Goal: Navigation & Orientation: Find specific page/section

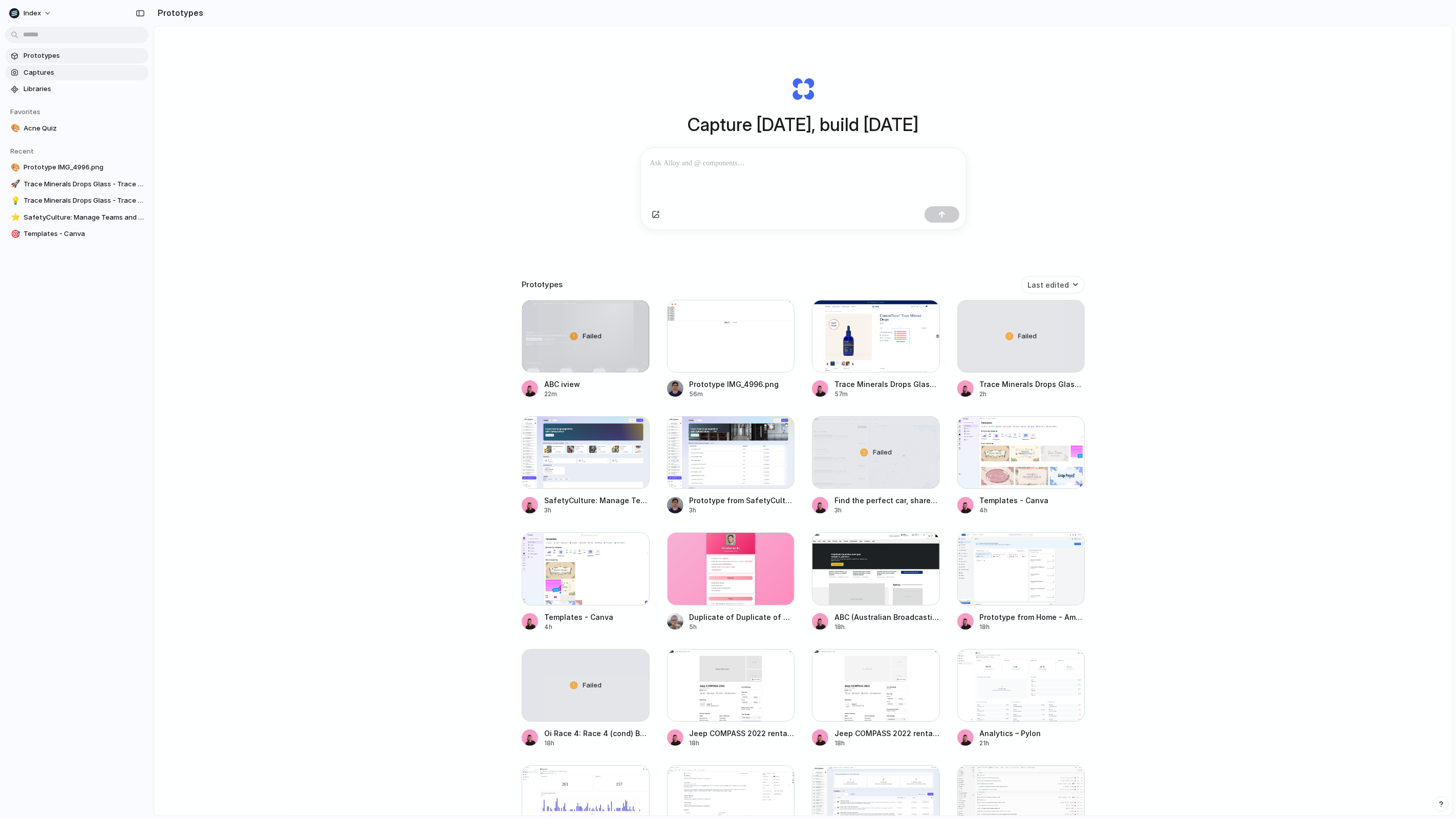
click at [42, 77] on link "Captures" at bounding box center [77, 72] width 143 height 15
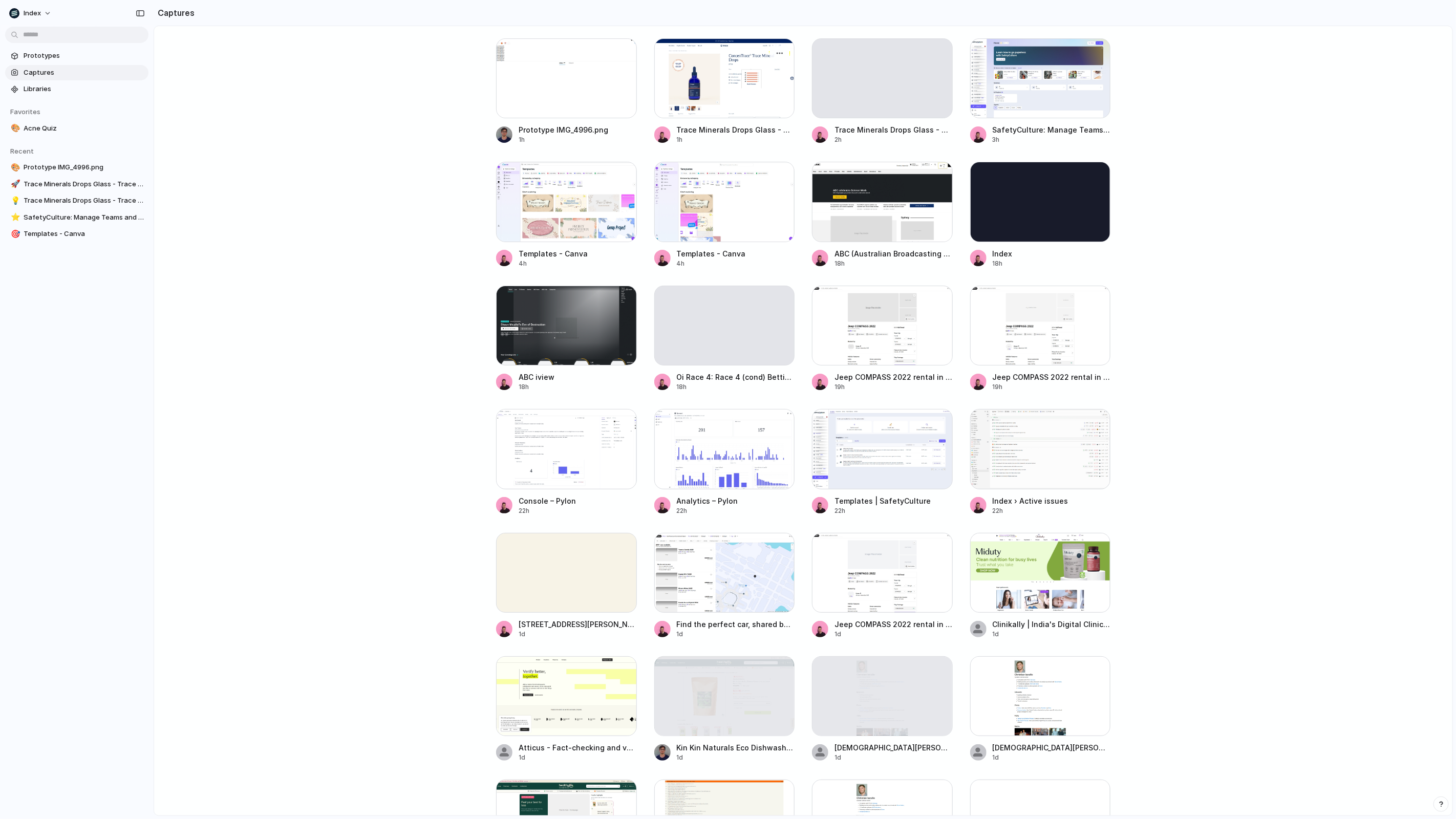
click at [661, 100] on div at bounding box center [725, 79] width 140 height 80
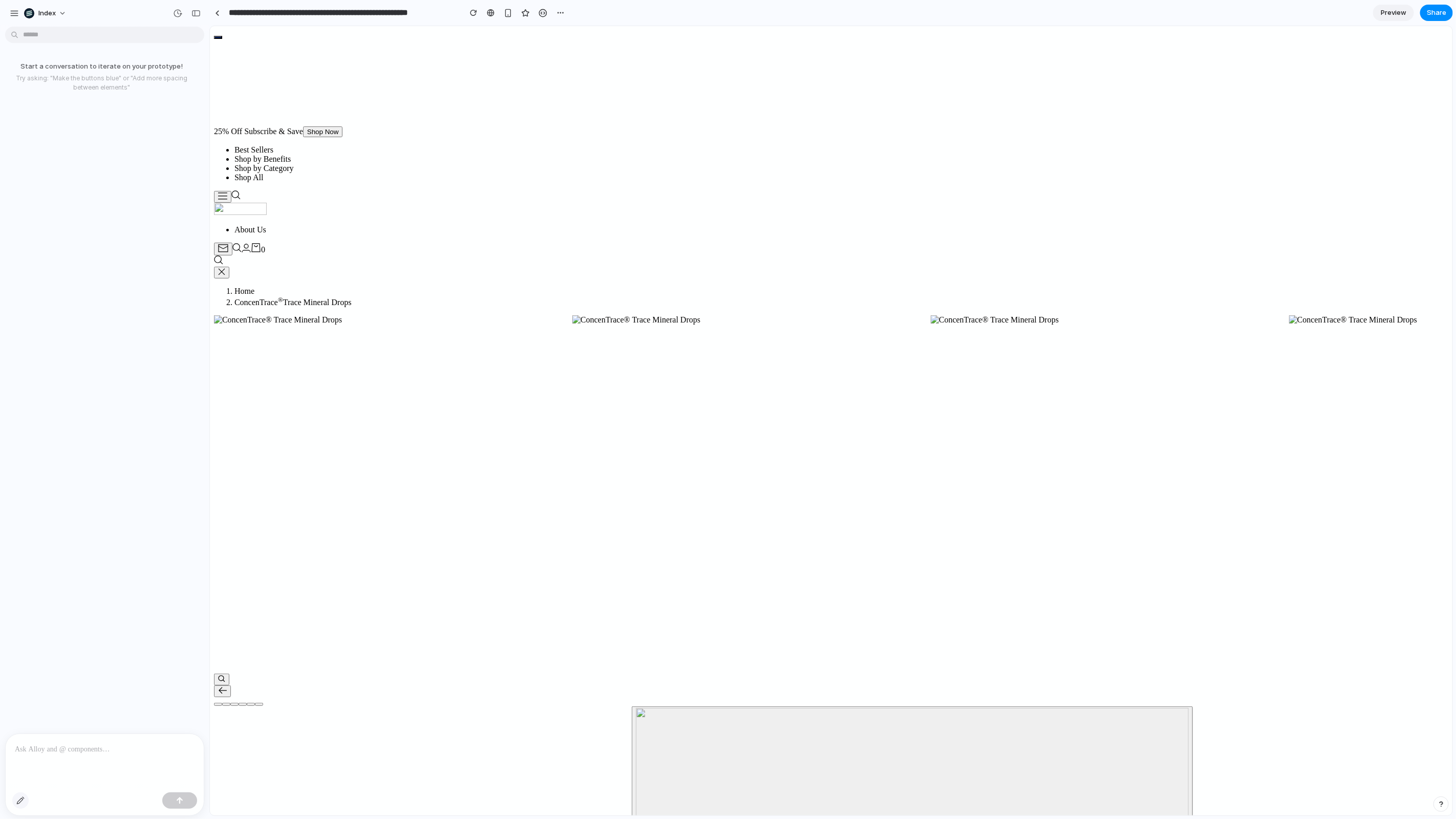
click at [16, 799] on button "button" at bounding box center [20, 801] width 17 height 17
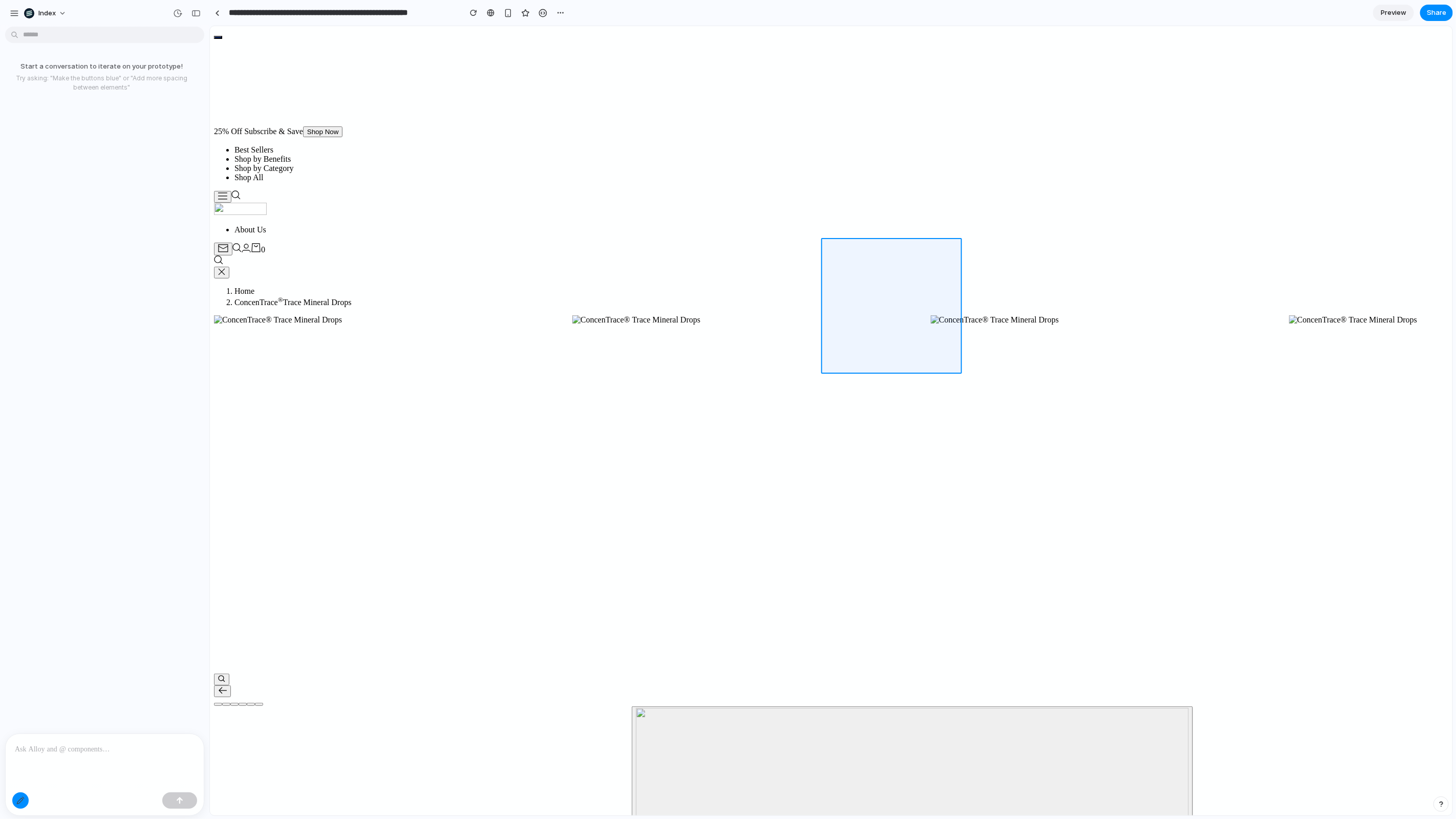
click at [898, 251] on div at bounding box center [831, 421] width 1242 height 790
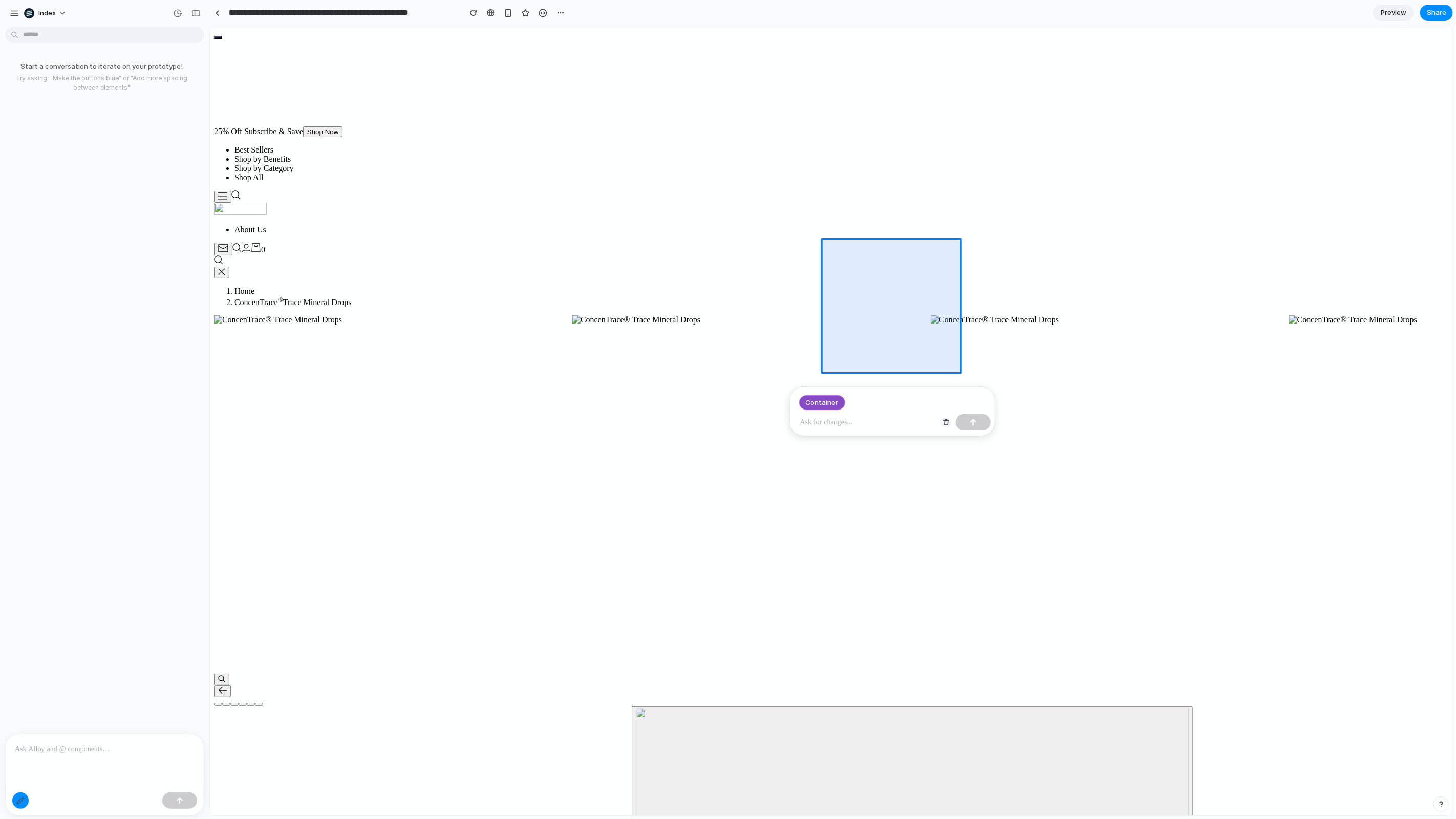
click at [943, 419] on div "button" at bounding box center [946, 422] width 7 height 7
